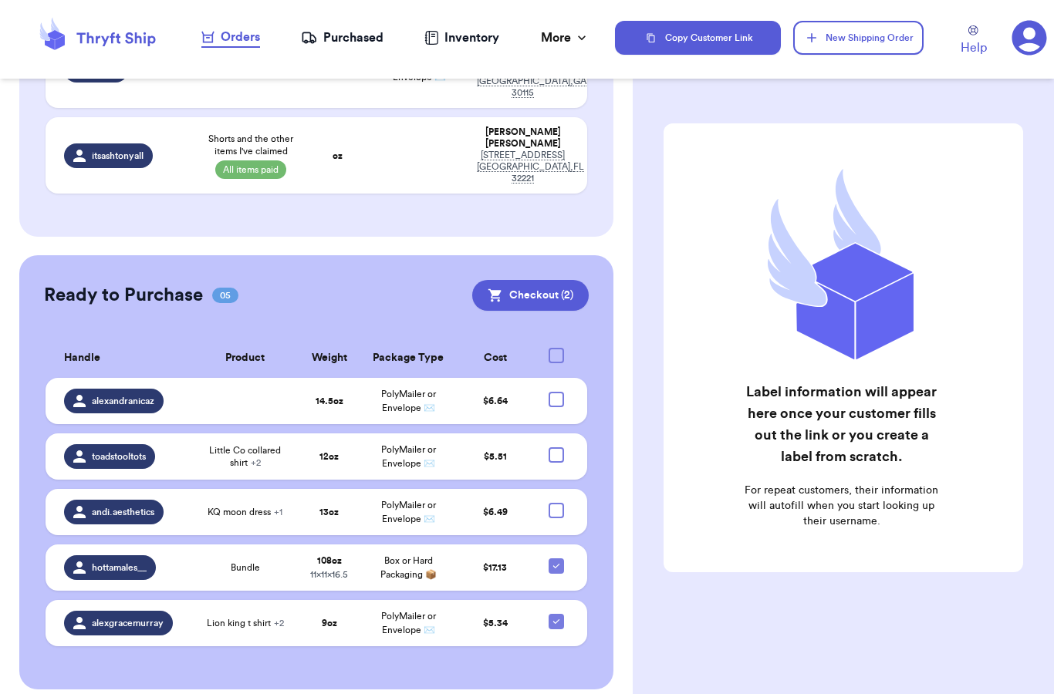
scroll to position [265, 0]
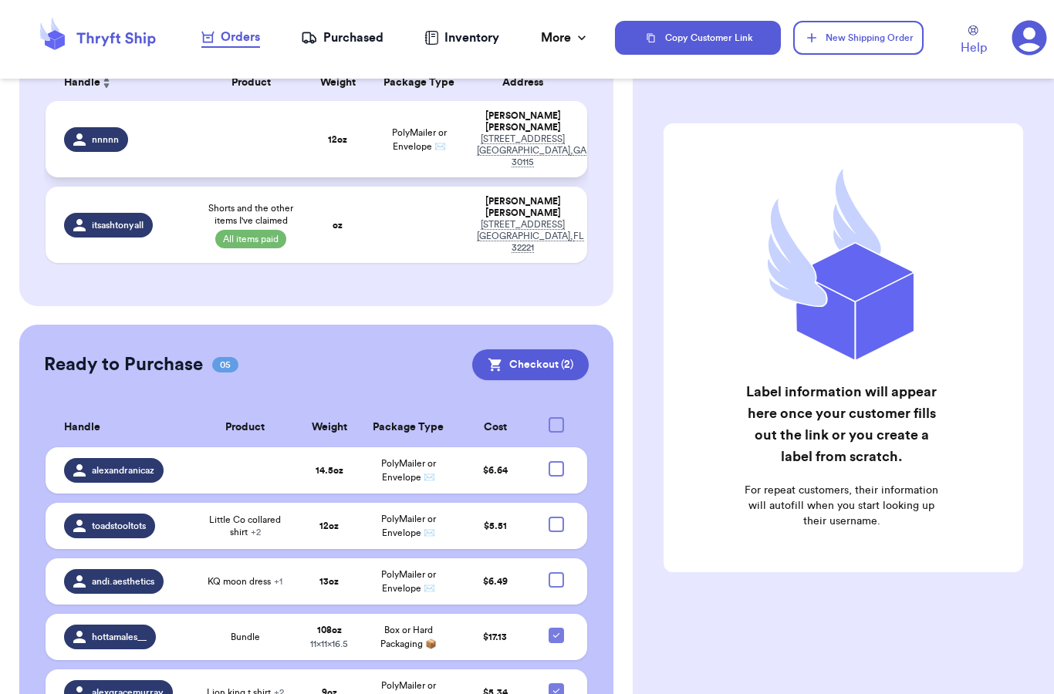
click at [274, 136] on td at bounding box center [251, 139] width 108 height 76
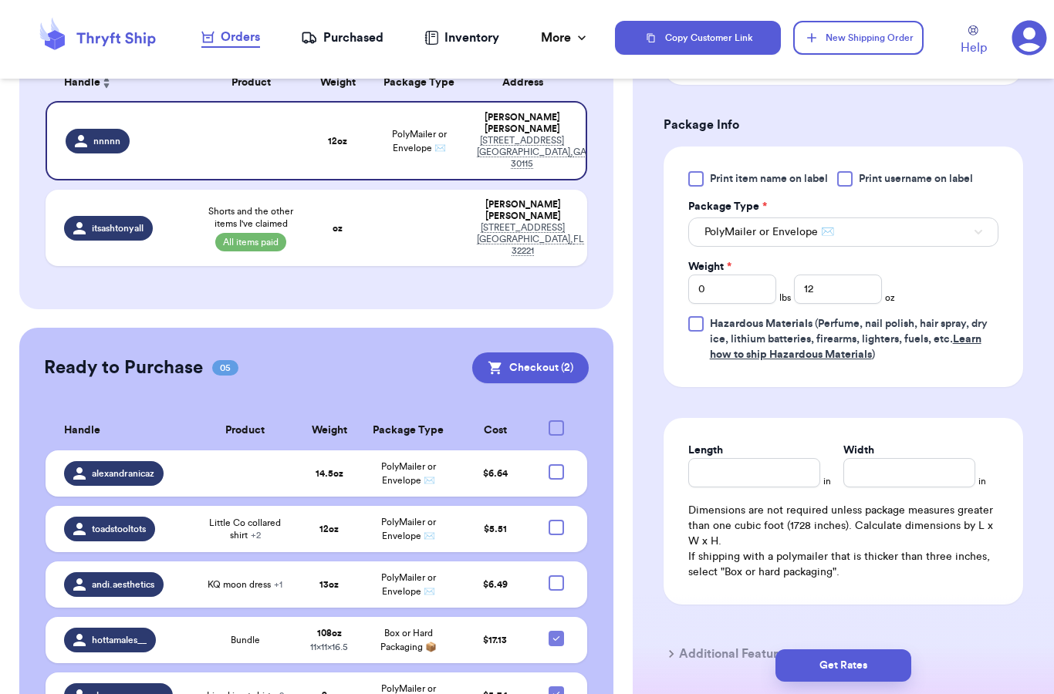
scroll to position [567, 0]
click at [822, 284] on input "12" at bounding box center [838, 288] width 88 height 29
type input "1"
type input "8"
click at [903, 381] on div "Print item name on label Print username on label Package Type * PolyMailer or E…" at bounding box center [842, 266] width 359 height 241
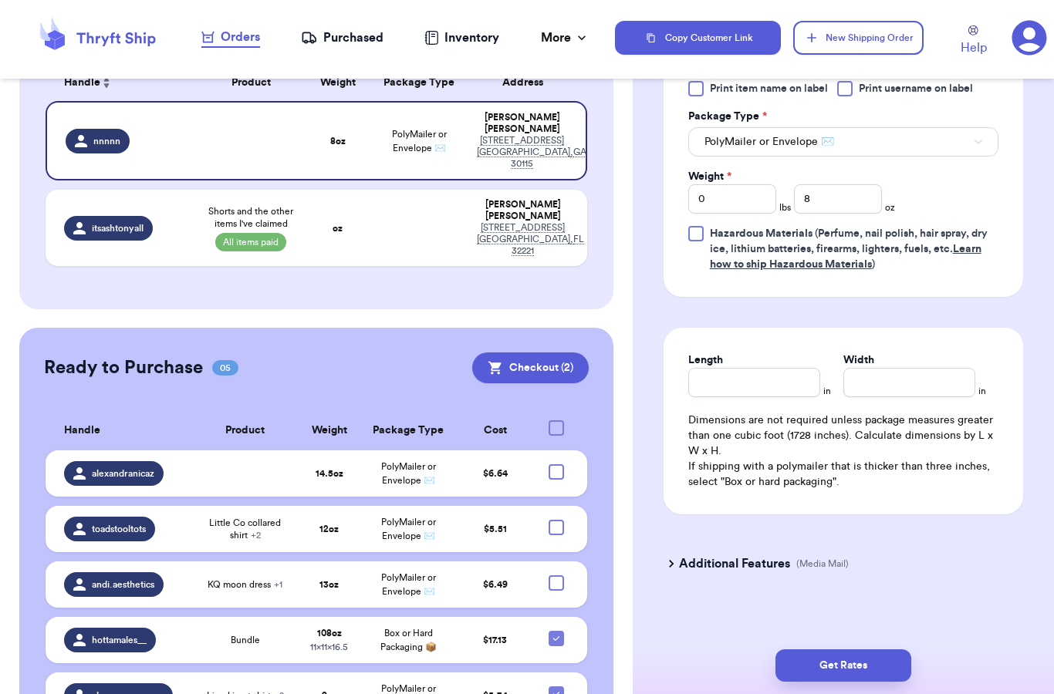
scroll to position [657, 0]
click at [838, 658] on button "Get Rates" at bounding box center [843, 665] width 136 height 32
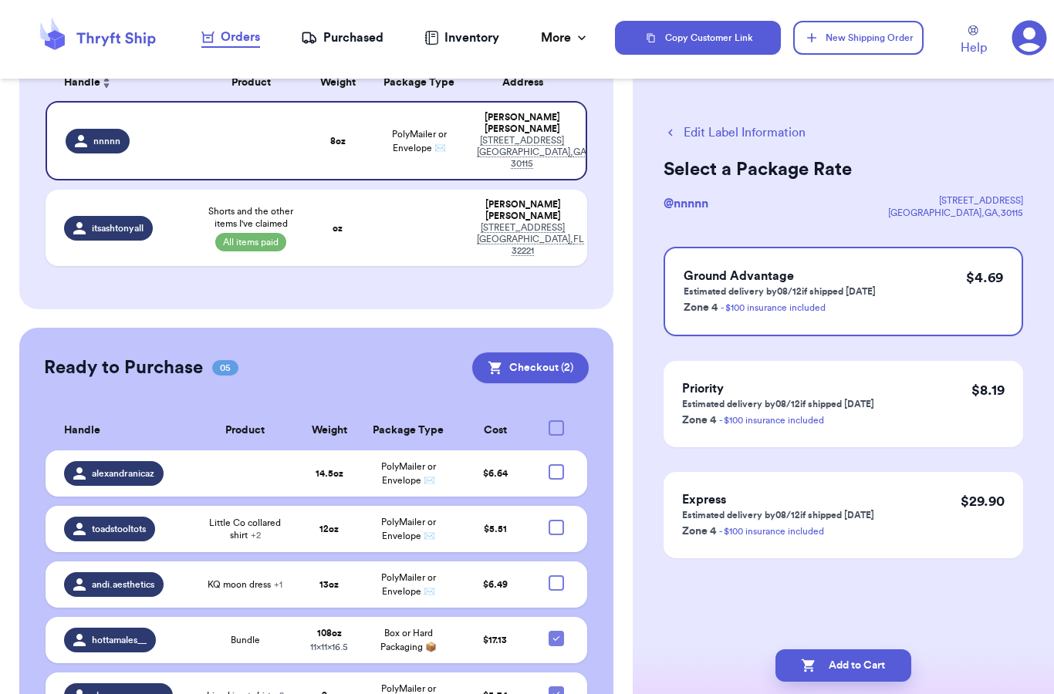
scroll to position [0, 0]
click at [828, 649] on button "Add to Cart" at bounding box center [843, 665] width 136 height 32
select select "paid"
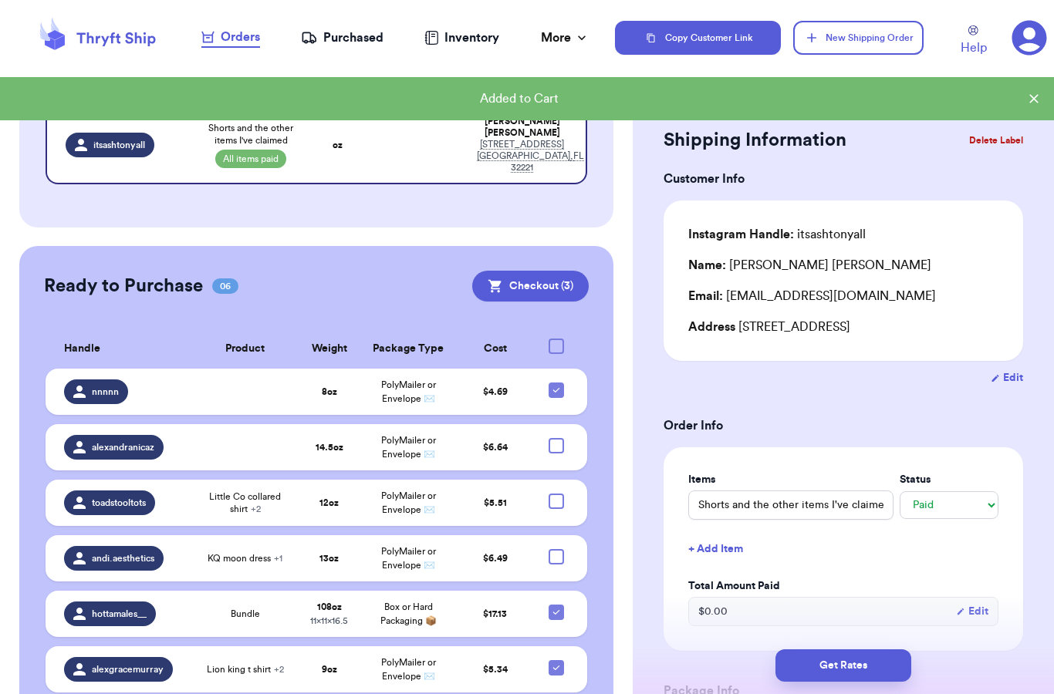
scroll to position [62, 0]
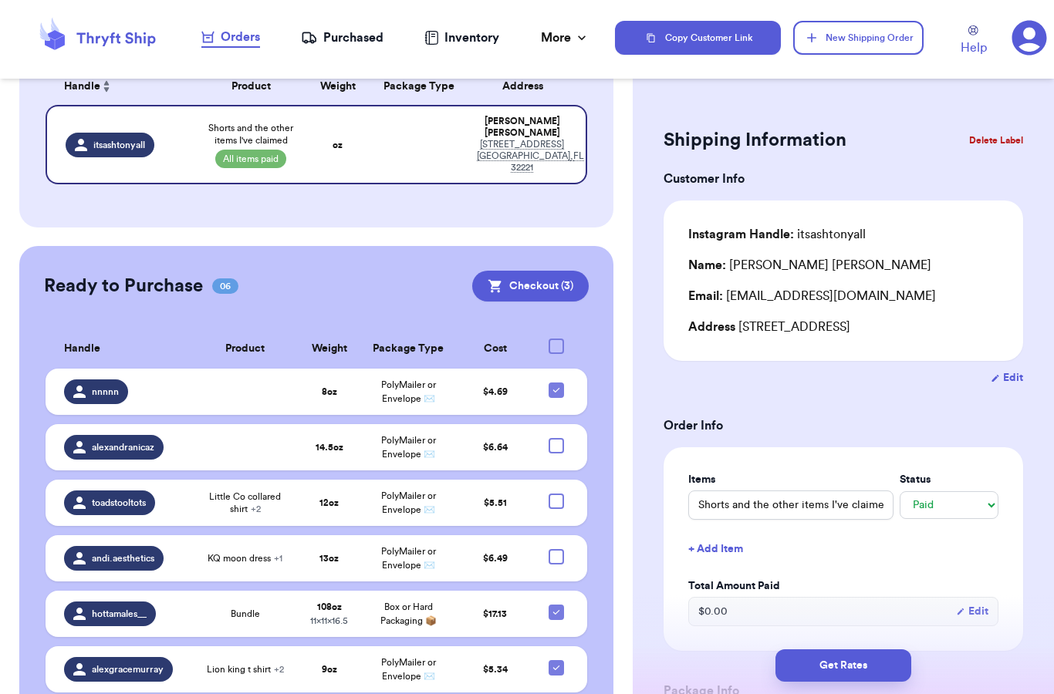
click at [555, 339] on div at bounding box center [555, 346] width 15 height 15
click at [555, 338] on input "checkbox" at bounding box center [555, 338] width 1 height 1
checkbox input "true"
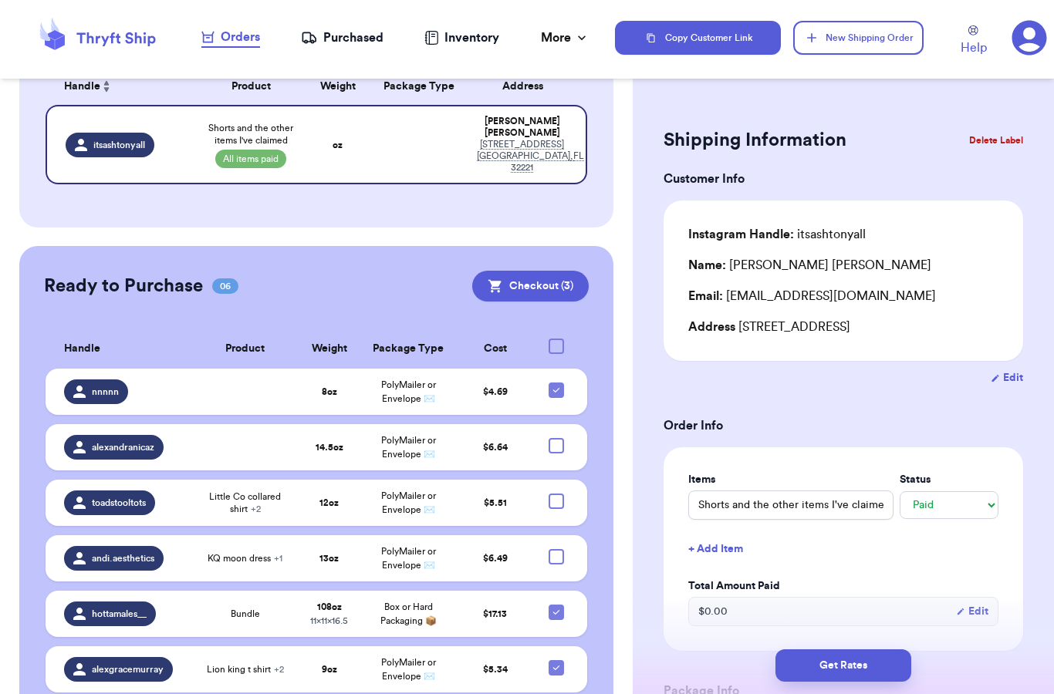
checkbox input "true"
click at [529, 271] on button "Checkout ( 6 )" at bounding box center [530, 286] width 116 height 31
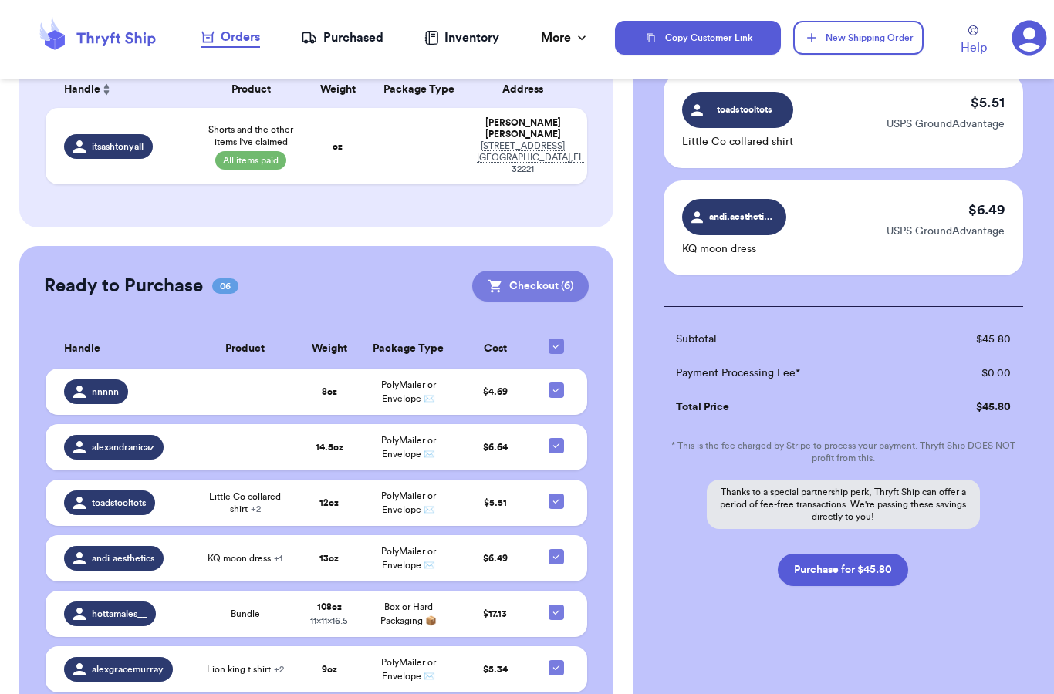
scroll to position [518, 0]
click at [872, 568] on button "Purchase for $45.80" at bounding box center [843, 570] width 130 height 32
checkbox input "false"
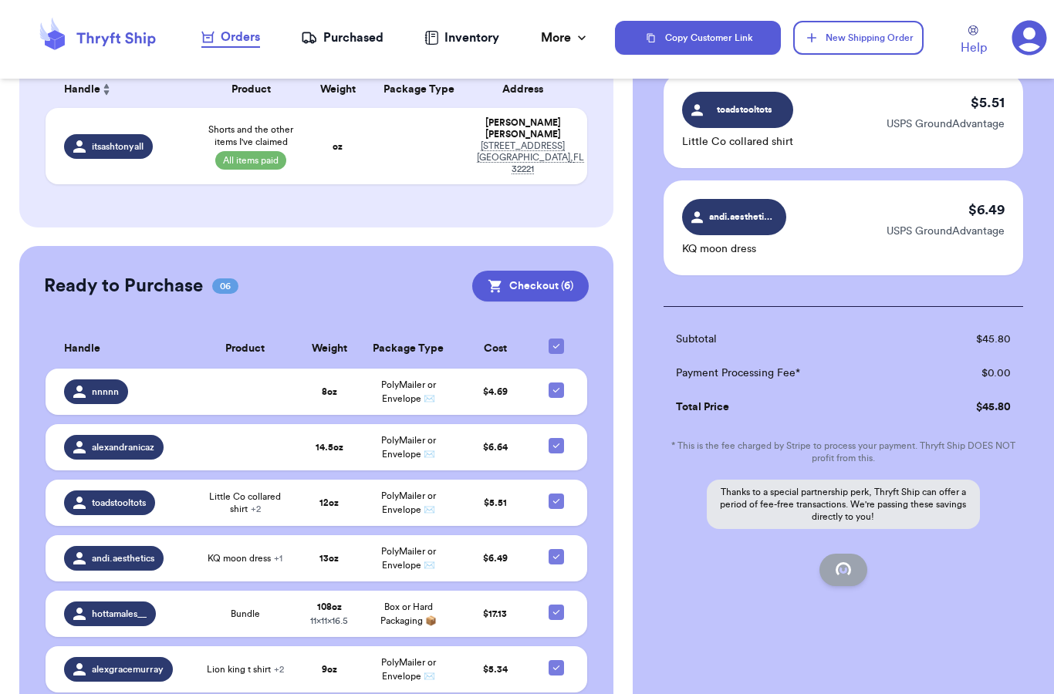
checkbox input "false"
checkbox input "true"
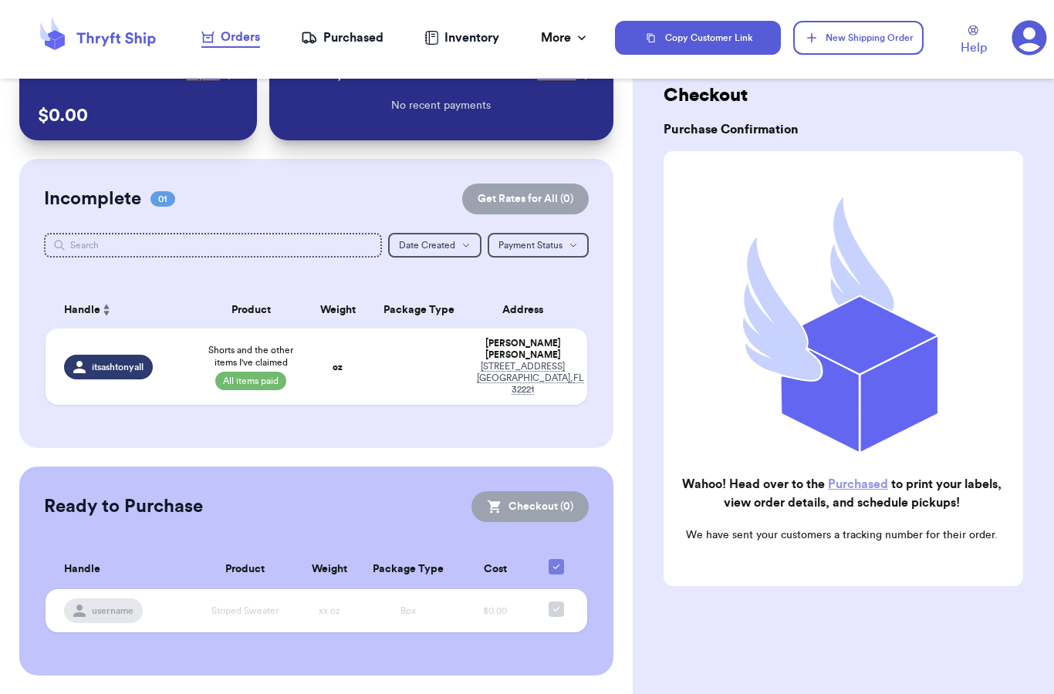
scroll to position [0, 0]
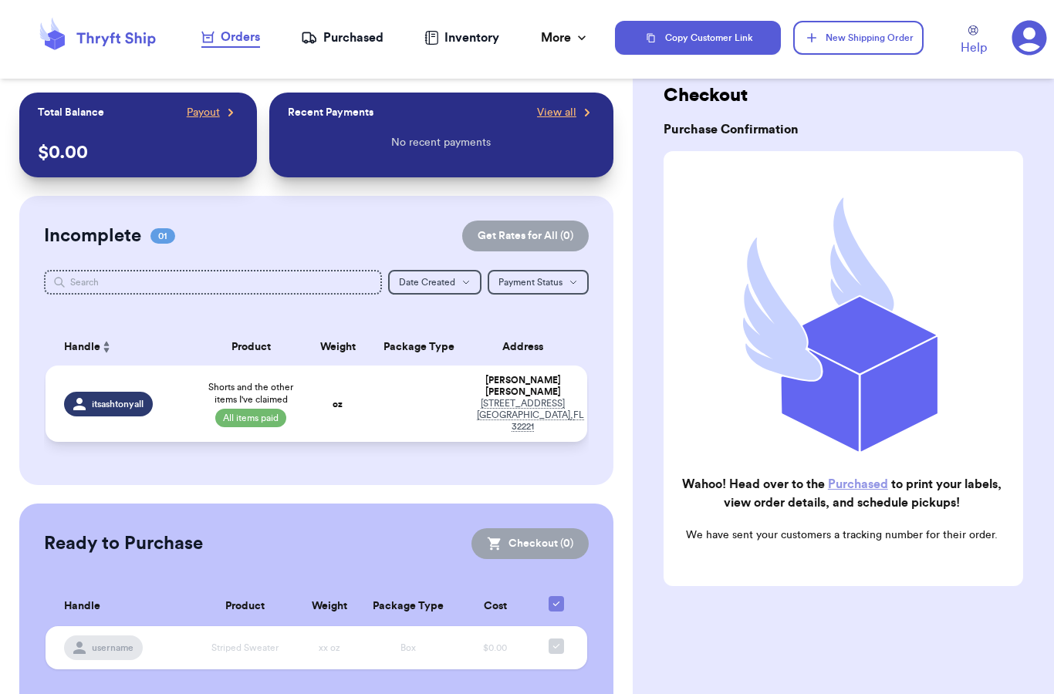
click at [403, 366] on td at bounding box center [418, 404] width 97 height 76
select select "paid"
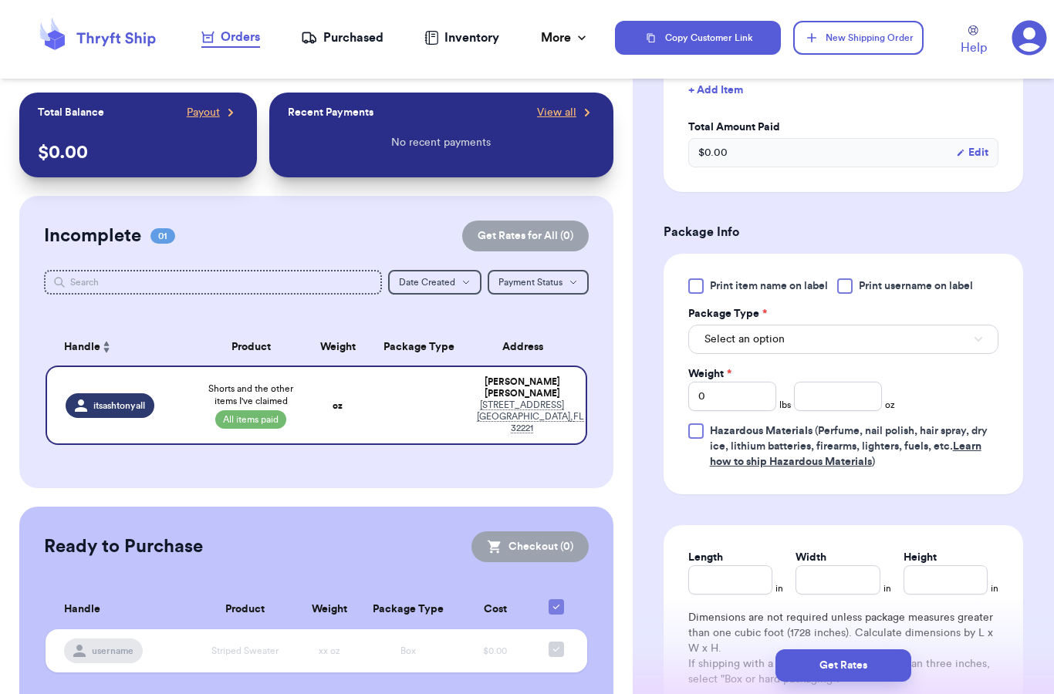
scroll to position [491, 0]
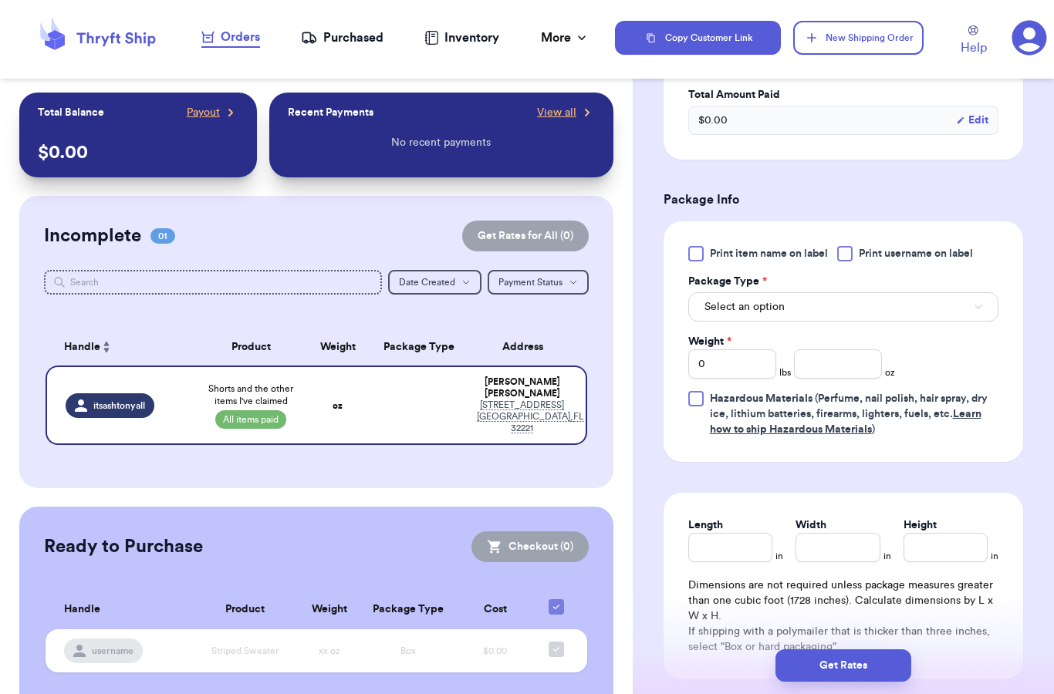
click at [776, 311] on button "Select an option" at bounding box center [843, 306] width 310 height 29
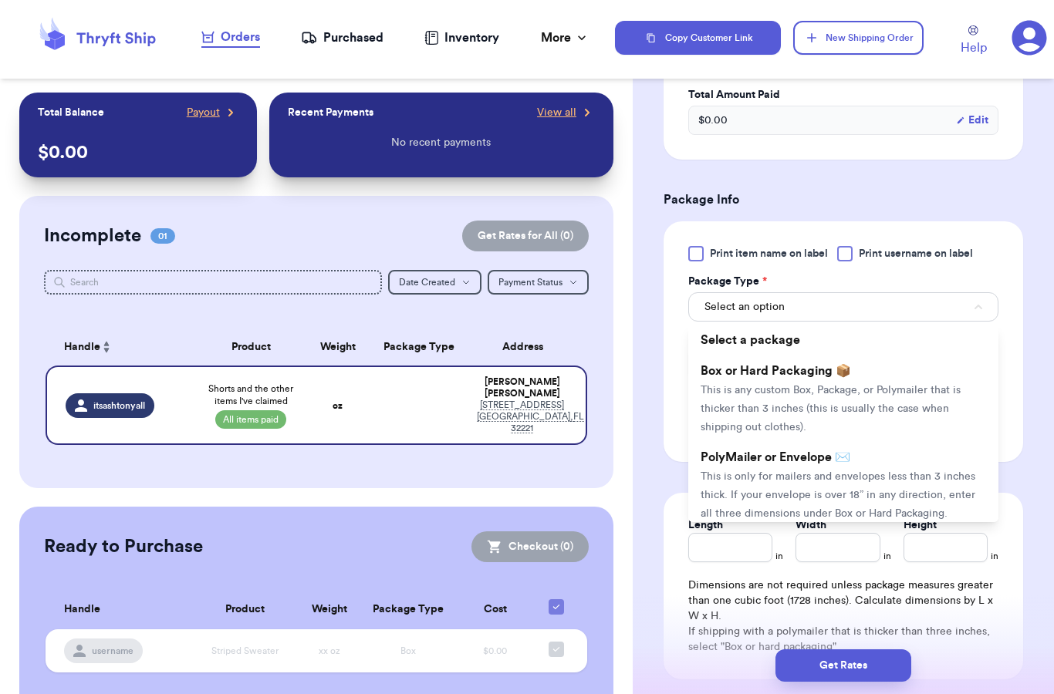
click at [771, 494] on span "This is only for mailers and envelopes less than 3 inches thick. If your envelo…" at bounding box center [837, 495] width 275 height 48
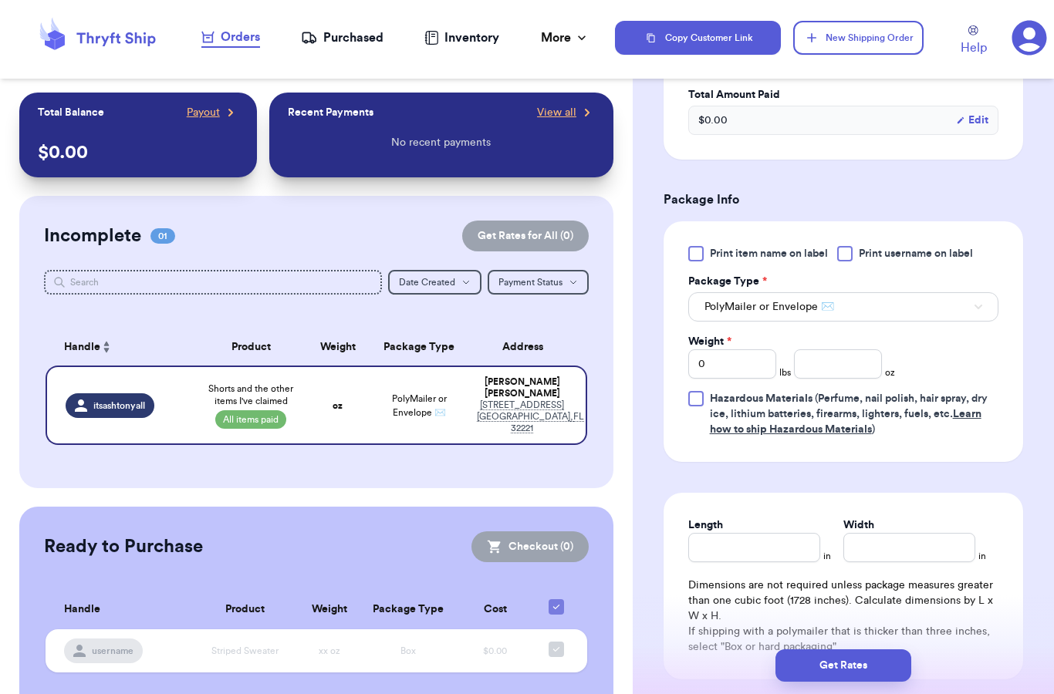
scroll to position [619, 0]
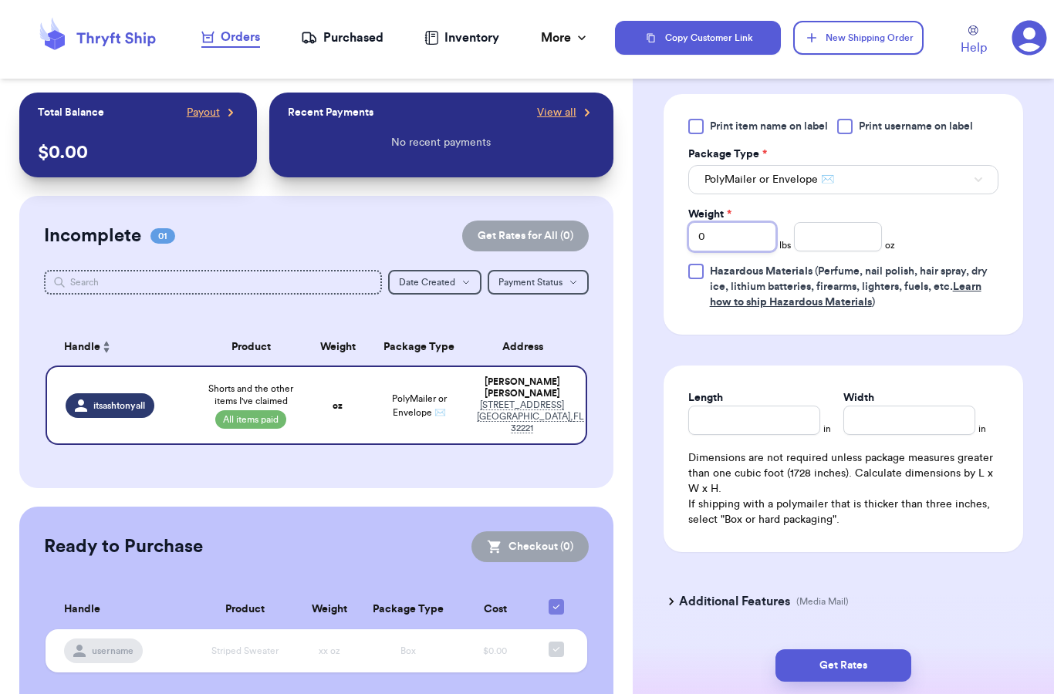
click at [740, 251] on input "0" at bounding box center [732, 236] width 88 height 29
type input "1"
click at [863, 250] on input "number" at bounding box center [838, 236] width 88 height 29
type input "10"
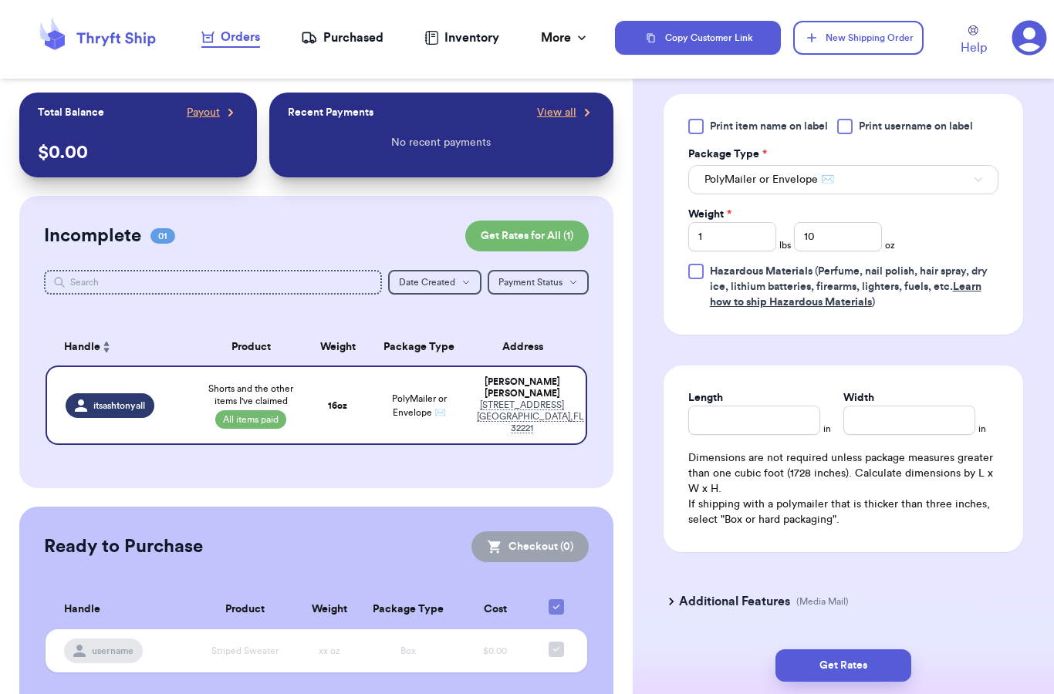
click at [977, 245] on div "Print item name on label Print username on label Package Type * PolyMailer or E…" at bounding box center [843, 214] width 310 height 191
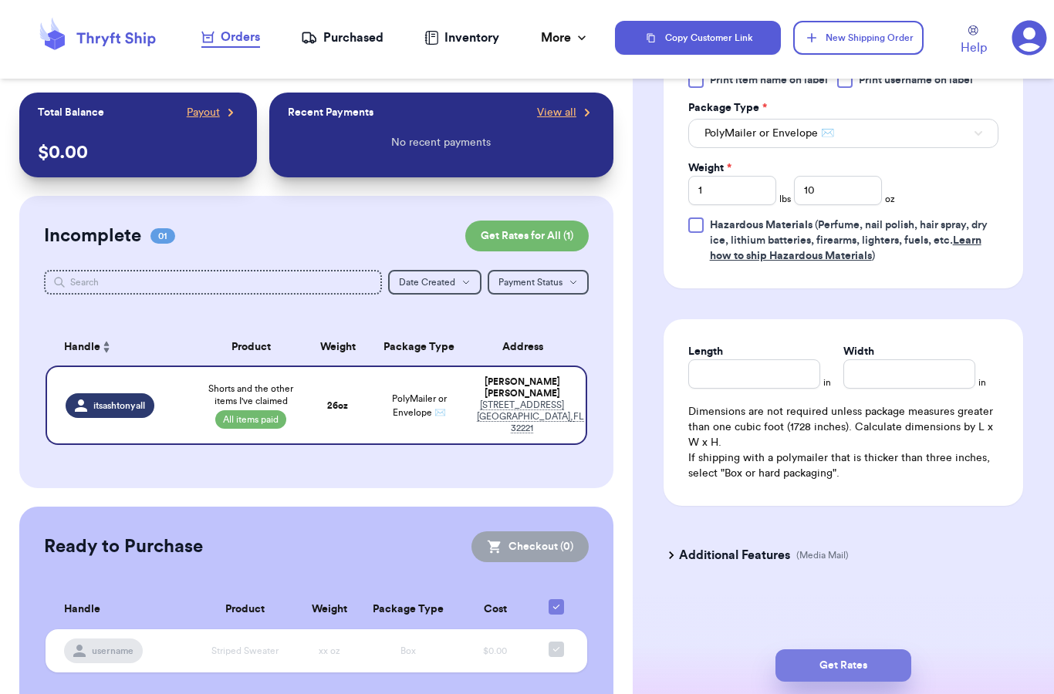
scroll to position [683, 0]
click at [842, 649] on button "Get Rates" at bounding box center [843, 665] width 136 height 32
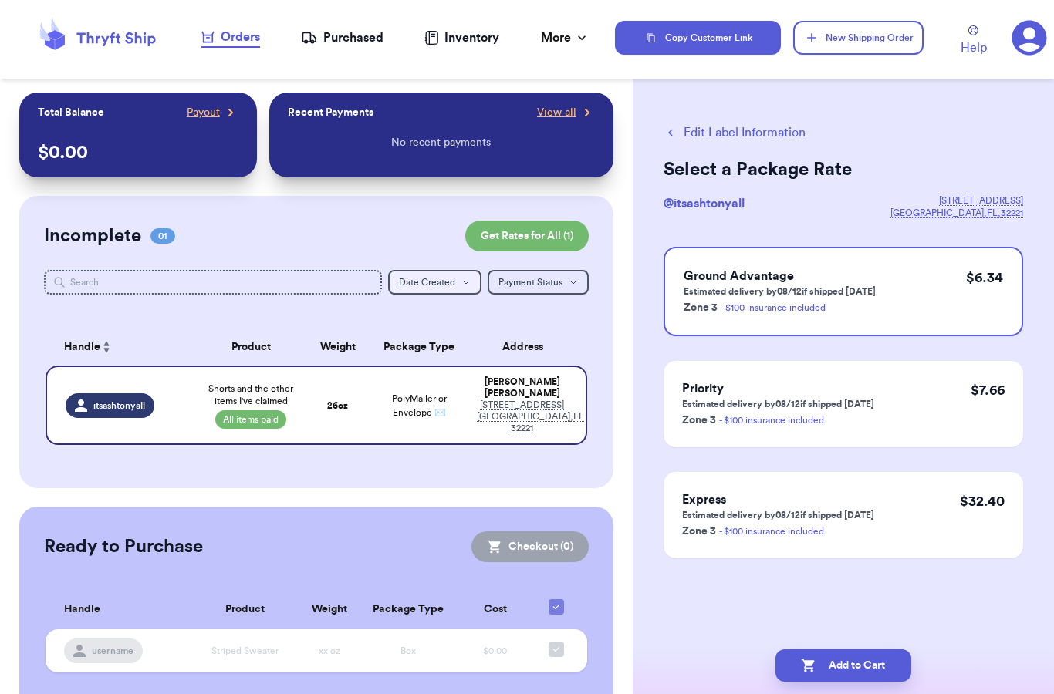
scroll to position [0, 0]
click at [363, 42] on div "Purchased" at bounding box center [342, 38] width 83 height 19
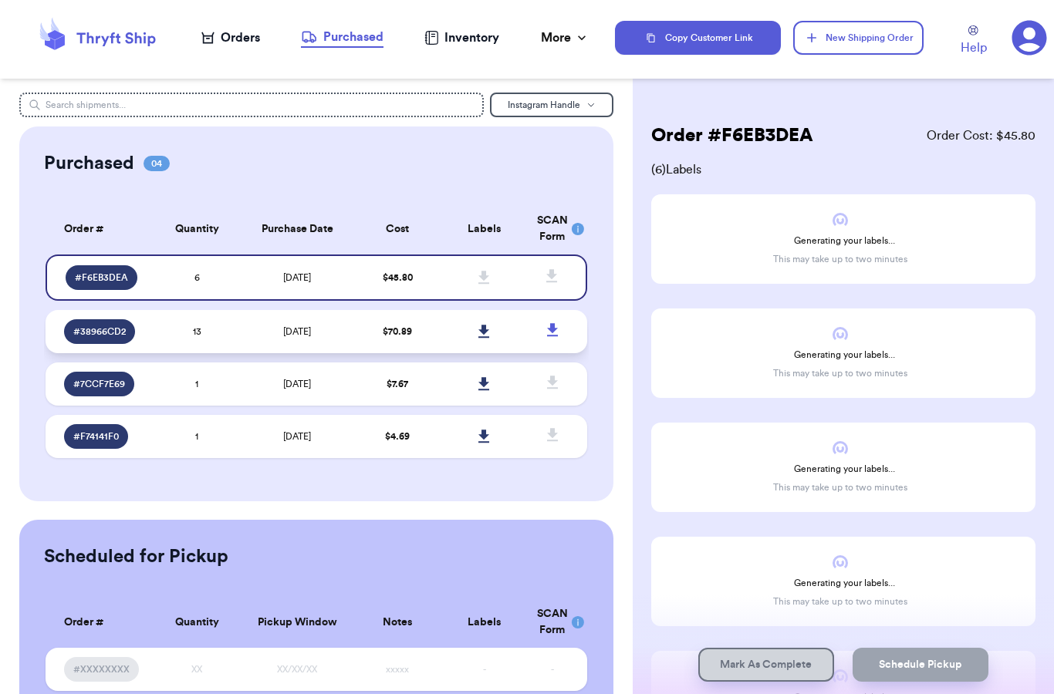
click at [342, 346] on td "[DATE]" at bounding box center [297, 331] width 114 height 43
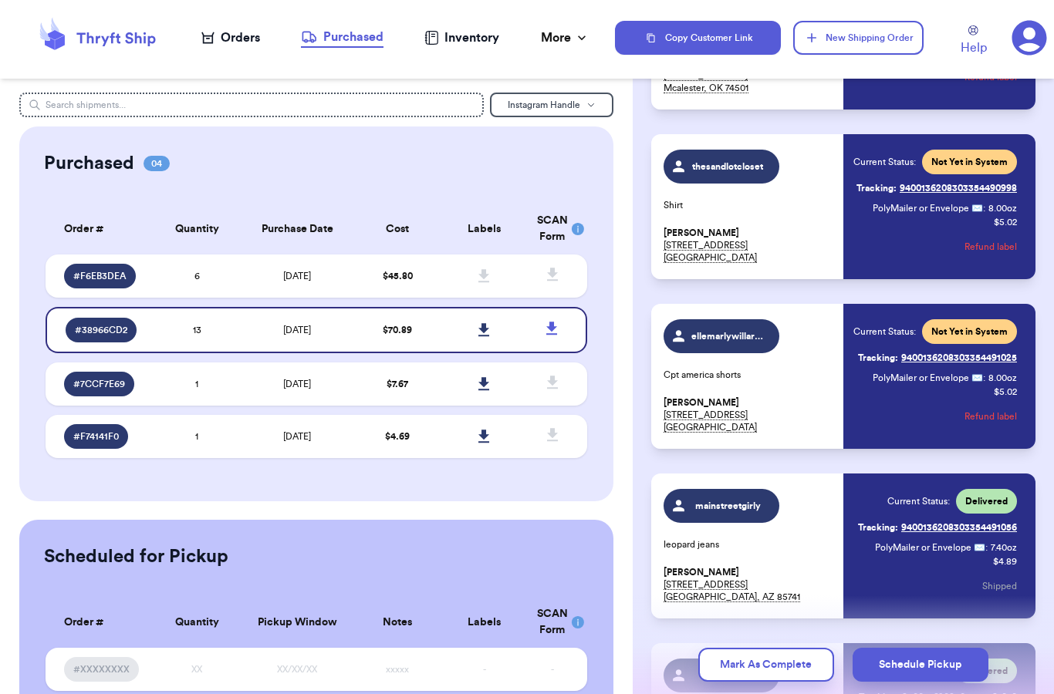
scroll to position [570, 0]
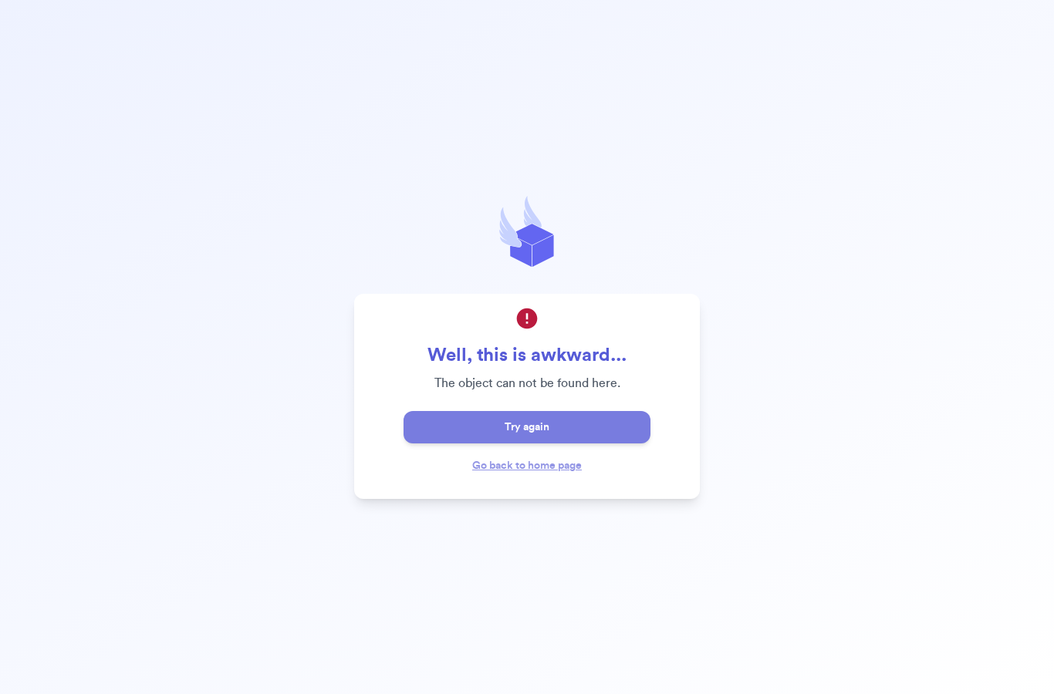
click at [524, 444] on button "Try again" at bounding box center [526, 427] width 247 height 32
